Goal: Task Accomplishment & Management: Manage account settings

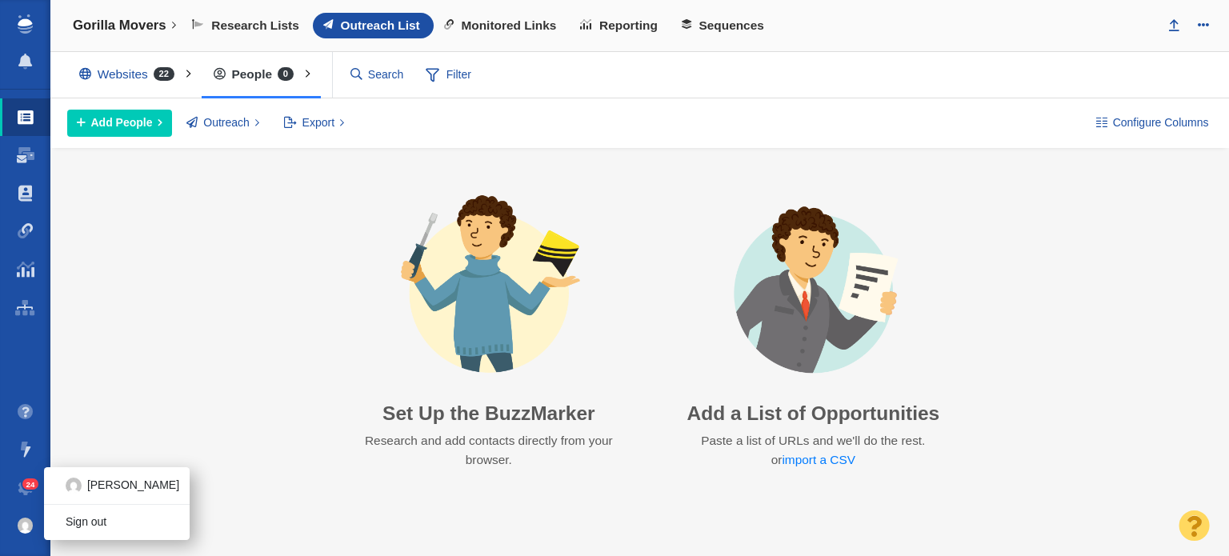
click at [30, 530] on img at bounding box center [26, 526] width 16 height 16
click at [90, 489] on span "[PERSON_NAME]" at bounding box center [133, 486] width 92 height 16
click at [26, 482] on span "24" at bounding box center [30, 484] width 17 height 12
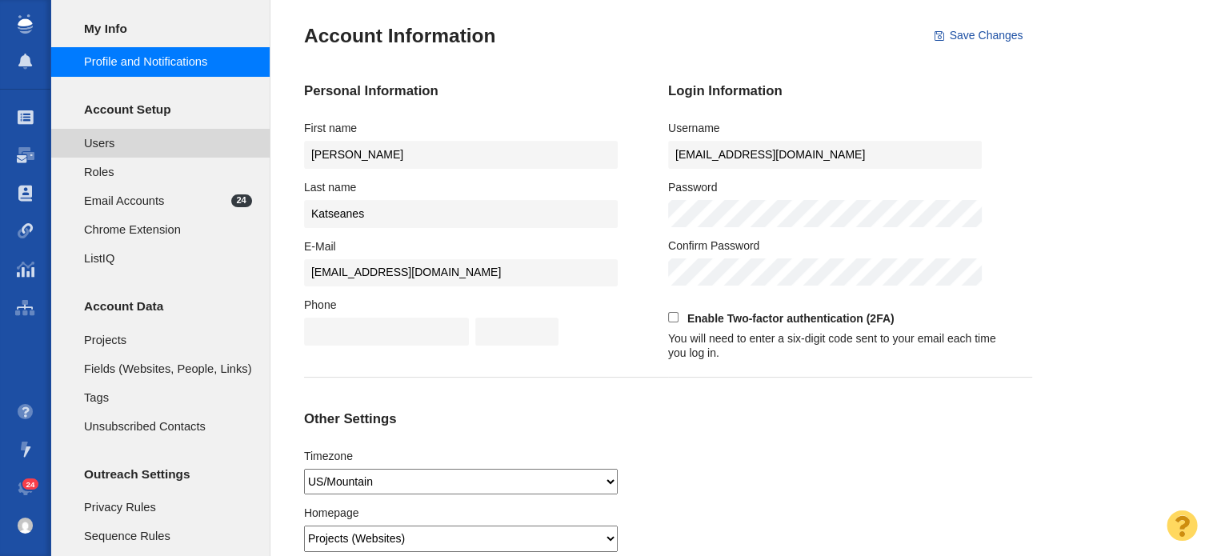
click at [165, 145] on span "Users" at bounding box center [168, 143] width 168 height 18
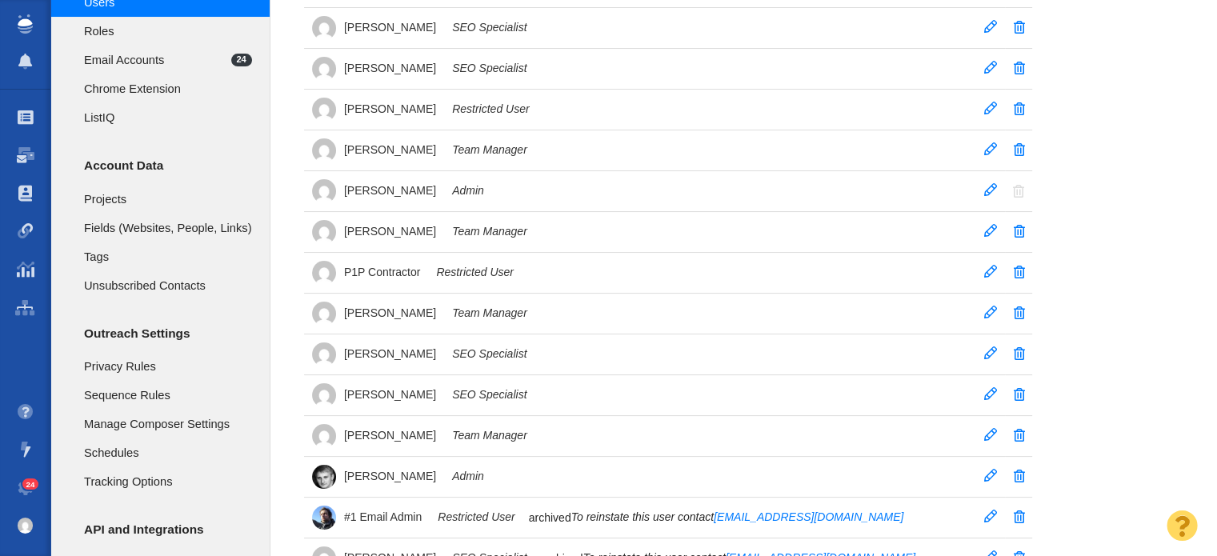
scroll to position [141, 0]
click at [989, 354] on span at bounding box center [990, 352] width 13 height 13
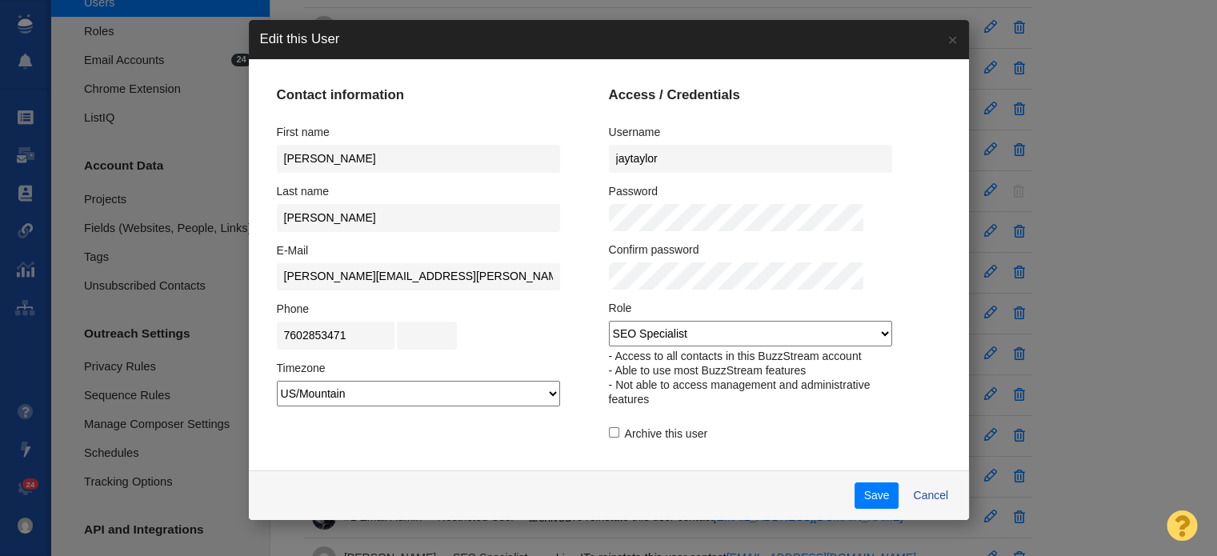
click at [851, 332] on select "Admin Team Manager SEO Specialist Restricted User ListIQ Collaborator" at bounding box center [750, 334] width 283 height 26
click at [855, 495] on button "Save" at bounding box center [877, 495] width 44 height 27
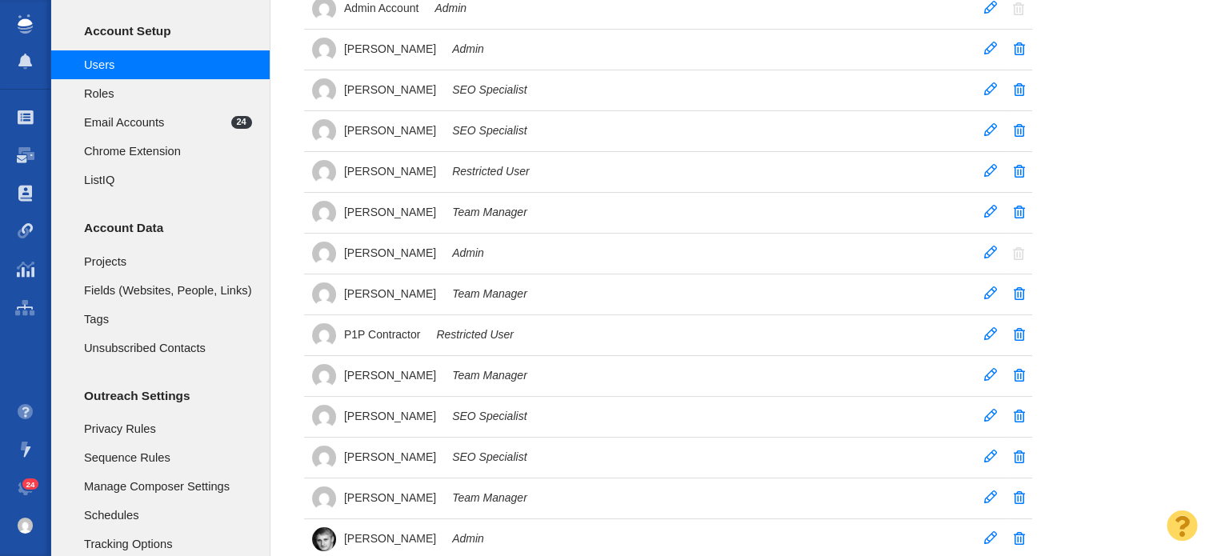
scroll to position [74, 0]
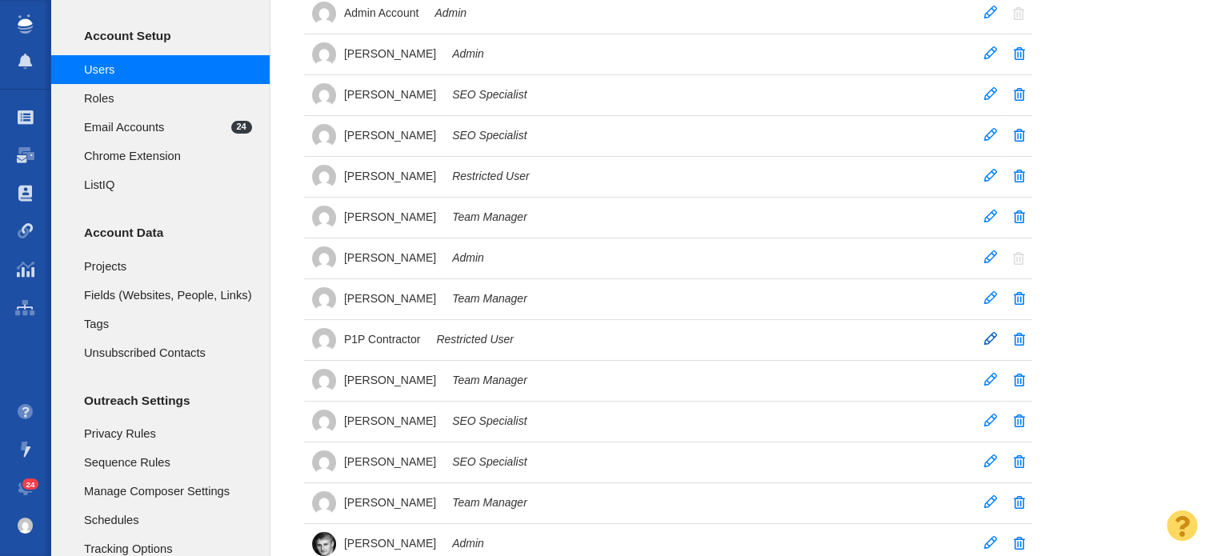
click at [991, 338] on span at bounding box center [990, 338] width 13 height 13
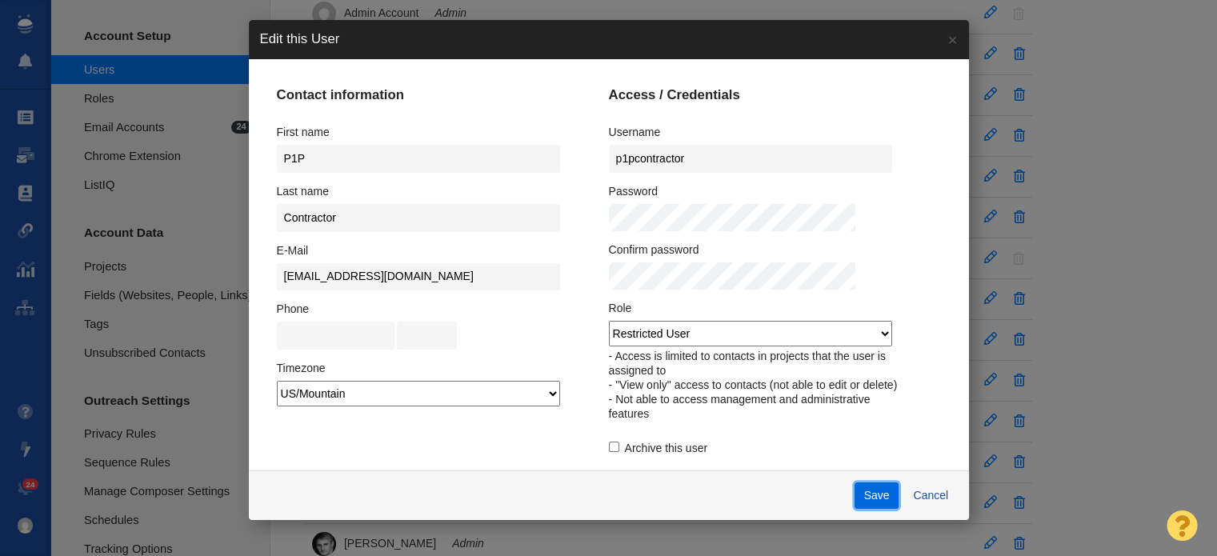
click at [855, 485] on button "Save" at bounding box center [877, 495] width 44 height 27
